Goal: Navigation & Orientation: Go to known website

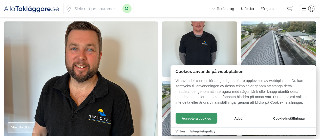
click at [197, 118] on button "Acceptera cookies" at bounding box center [196, 118] width 42 height 11
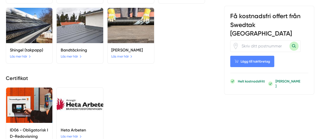
scroll to position [960, 0]
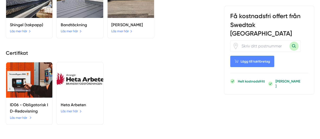
click at [18, 115] on link "Läs mer här" at bounding box center [21, 117] width 22 height 5
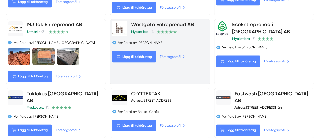
scroll to position [253, 0]
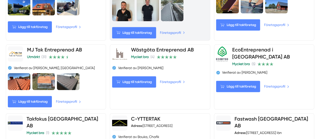
click at [169, 35] on link "Företagsprofil" at bounding box center [173, 32] width 26 height 5
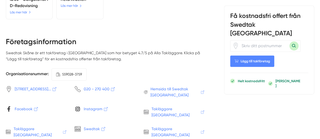
scroll to position [1061, 0]
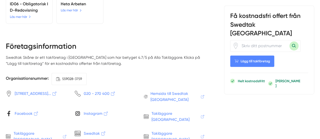
click at [158, 91] on span "Hemsida till Swedtak [GEOGRAPHIC_DATA]" at bounding box center [177, 97] width 54 height 12
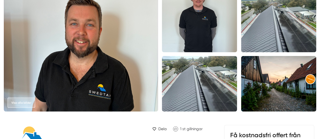
scroll to position [0, 0]
